Goal: Transaction & Acquisition: Purchase product/service

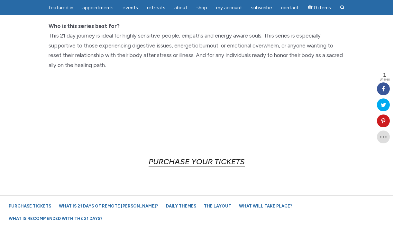
click at [188, 157] on link "PURCHASE YOUR TICKETS" at bounding box center [196, 162] width 96 height 10
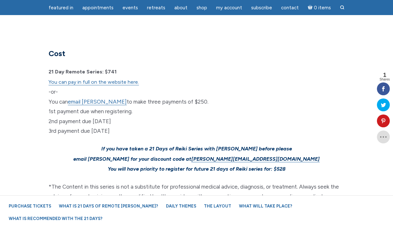
scroll to position [1924, 0]
click at [121, 79] on link "You can pay in full on the website here." at bounding box center [94, 82] width 90 height 6
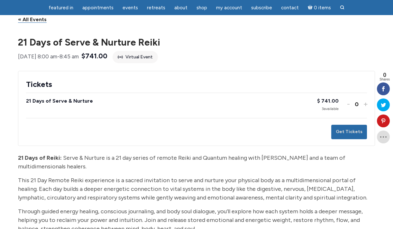
scroll to position [58, 0]
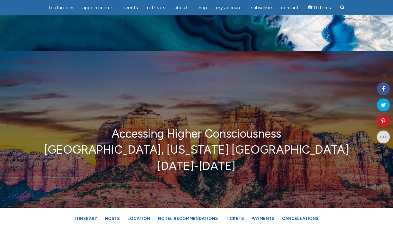
scroll to position [3478, 0]
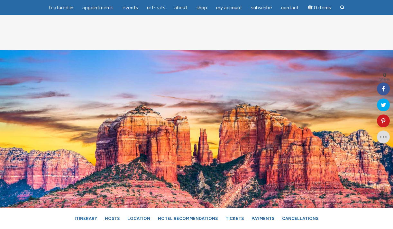
scroll to position [3605, 0]
